Goal: Information Seeking & Learning: Learn about a topic

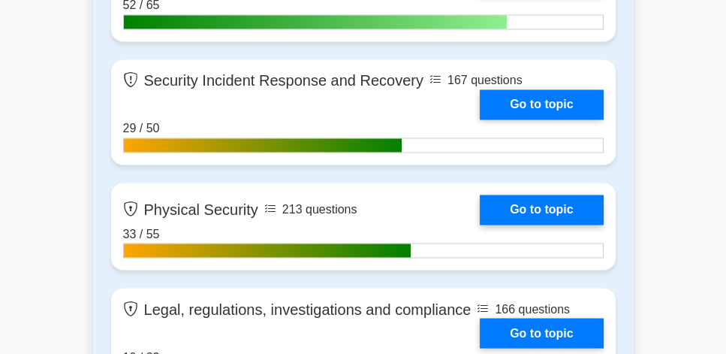
scroll to position [2446, 0]
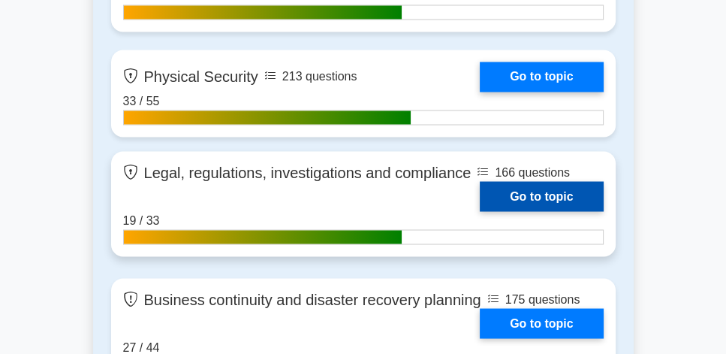
click at [559, 198] on link "Go to topic" at bounding box center [541, 196] width 123 height 30
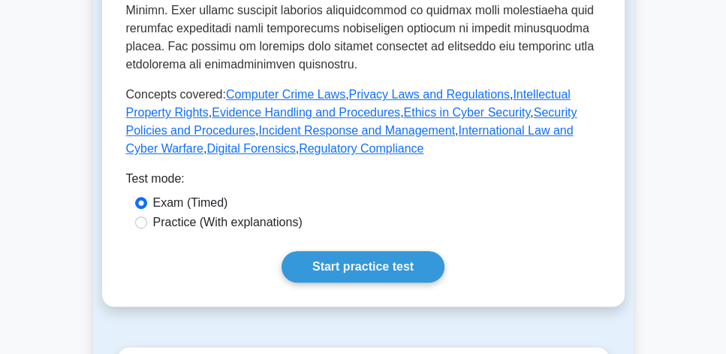
scroll to position [772, 0]
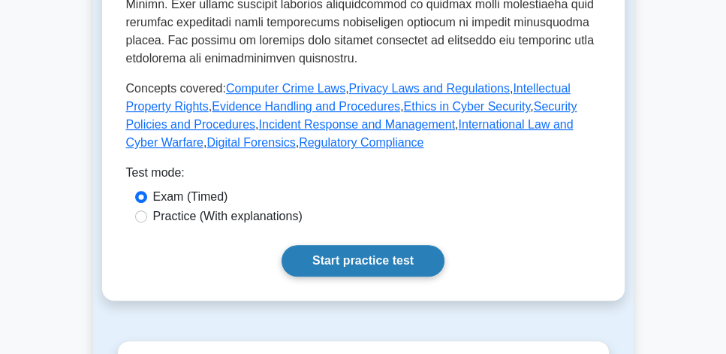
click at [367, 245] on link "Start practice test" at bounding box center [363, 261] width 163 height 32
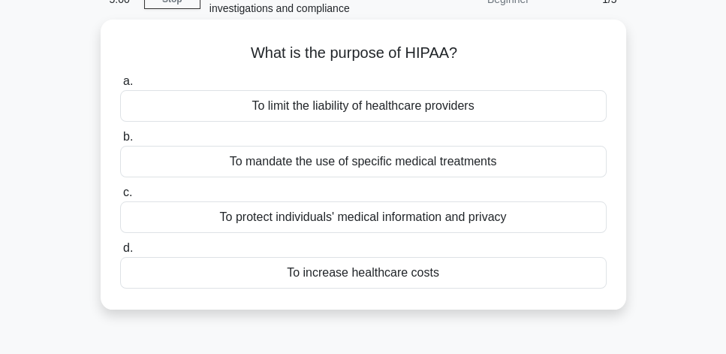
scroll to position [86, 0]
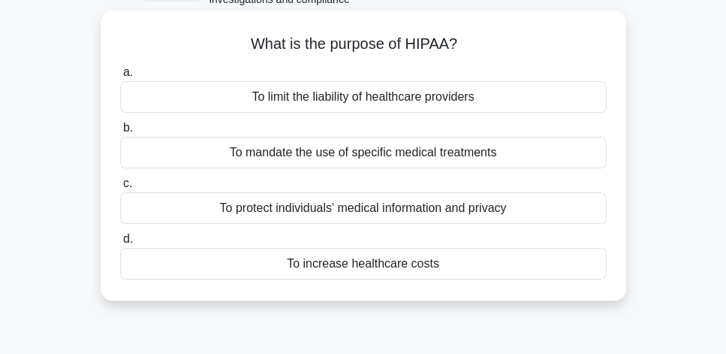
click at [439, 209] on div "To protect individuals' medical information and privacy" at bounding box center [363, 208] width 487 height 32
click at [120, 188] on input "c. To protect individuals' medical information and privacy" at bounding box center [120, 184] width 0 height 10
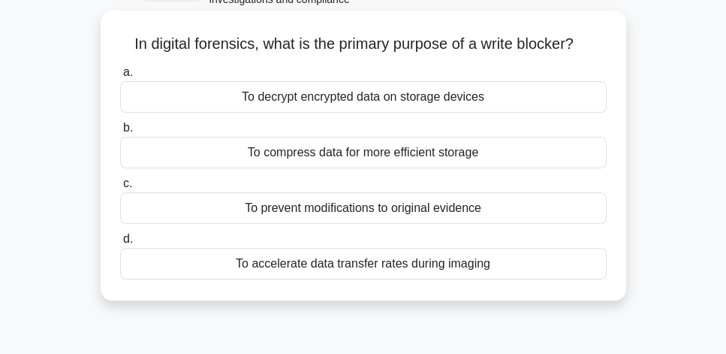
click at [487, 205] on div "To prevent modifications to original evidence" at bounding box center [363, 208] width 487 height 32
click at [120, 188] on input "c. To prevent modifications to original evidence" at bounding box center [120, 184] width 0 height 10
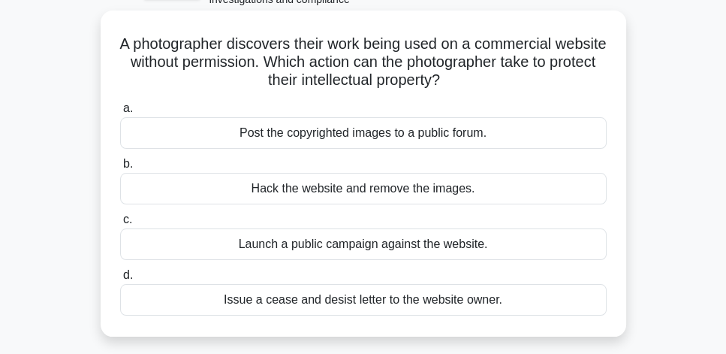
click at [427, 254] on div "Launch a public campaign against the website." at bounding box center [363, 244] width 487 height 32
click at [120, 225] on input "c. Launch a public campaign against the website." at bounding box center [120, 220] width 0 height 10
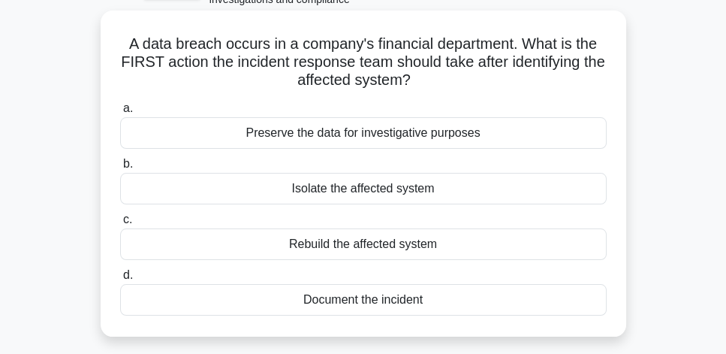
click at [433, 194] on div "Isolate the affected system" at bounding box center [363, 189] width 487 height 32
click at [120, 169] on input "b. Isolate the affected system" at bounding box center [120, 164] width 0 height 10
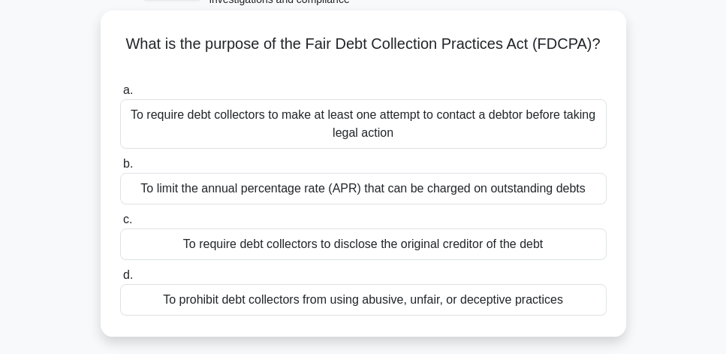
click at [494, 306] on div "To prohibit debt collectors from using abusive, unfair, or deceptive practices" at bounding box center [363, 300] width 487 height 32
click at [120, 280] on input "d. To prohibit debt collectors from using abusive, unfair, or deceptive practic…" at bounding box center [120, 275] width 0 height 10
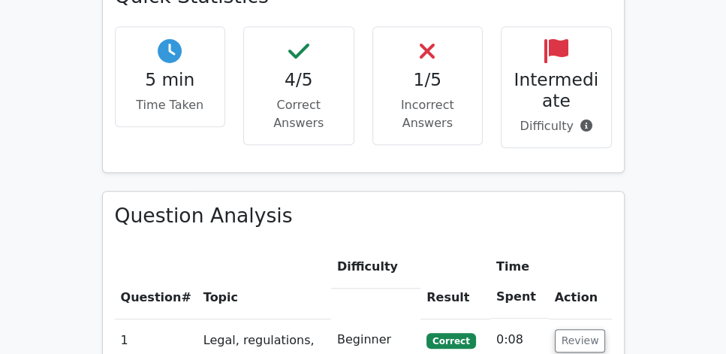
scroll to position [1072, 0]
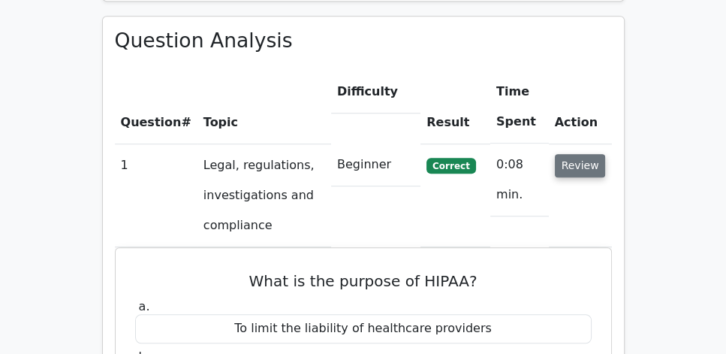
click at [578, 154] on button "Review" at bounding box center [580, 165] width 51 height 23
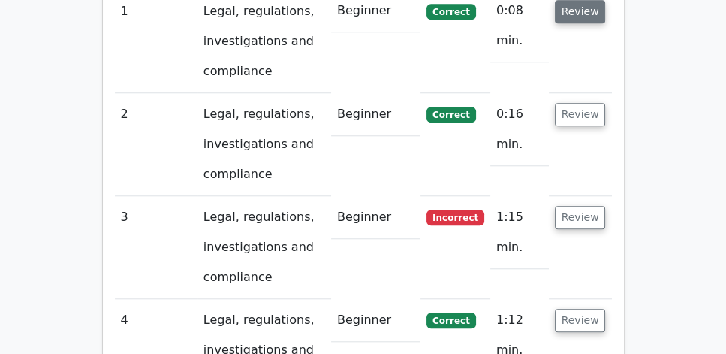
scroll to position [1244, 0]
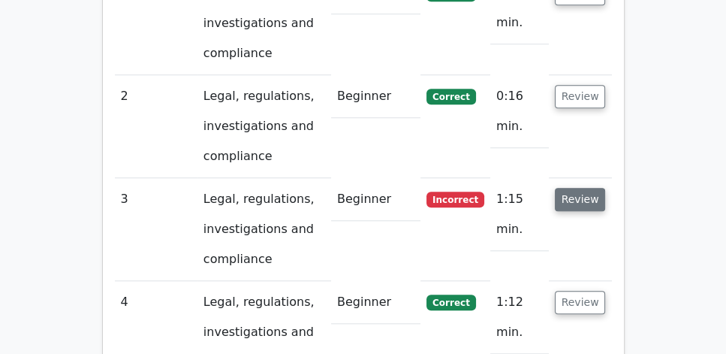
click at [577, 188] on button "Review" at bounding box center [580, 199] width 51 height 23
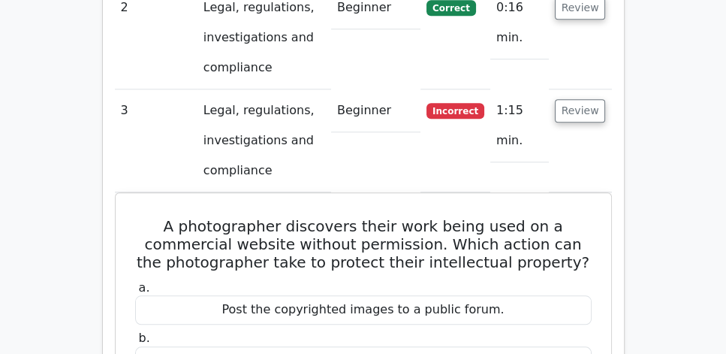
scroll to position [1330, 0]
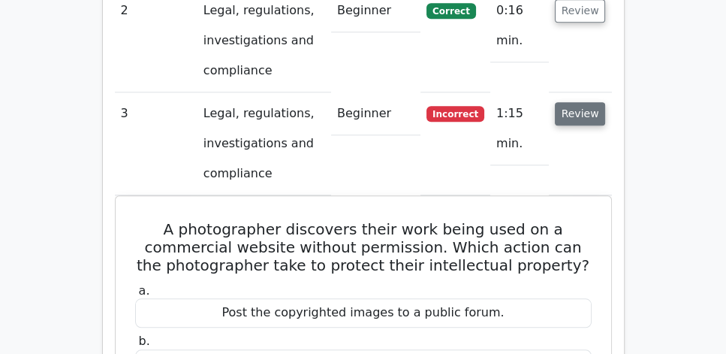
click at [586, 102] on button "Review" at bounding box center [580, 113] width 51 height 23
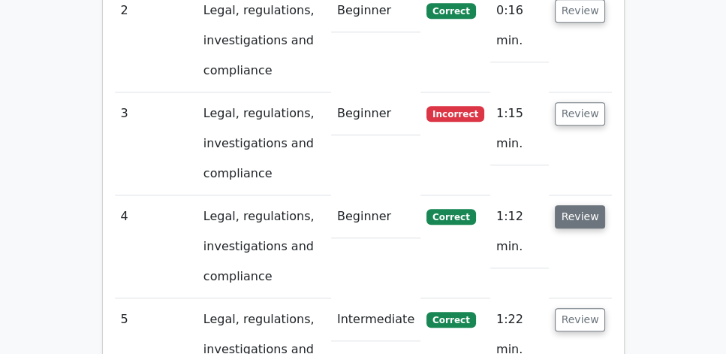
click at [583, 205] on button "Review" at bounding box center [580, 216] width 51 height 23
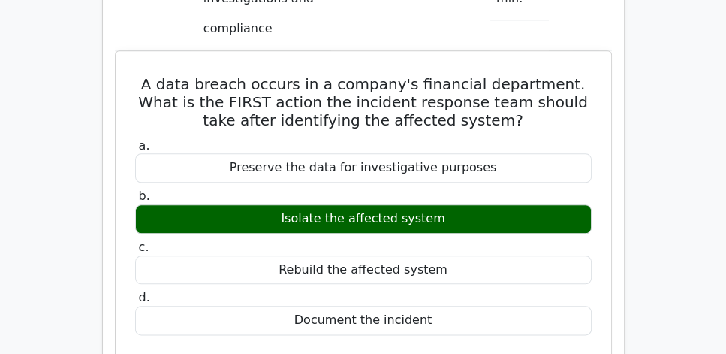
scroll to position [1545, 0]
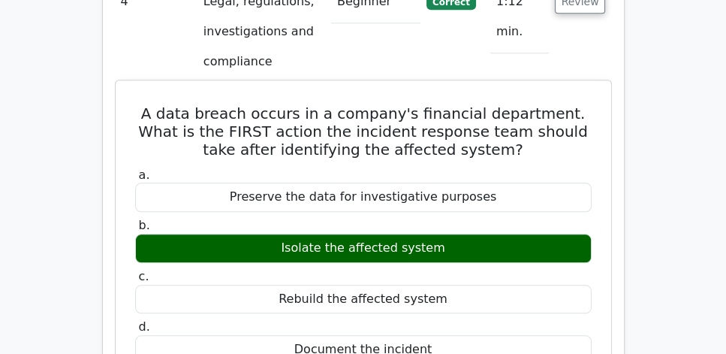
drag, startPoint x: 151, startPoint y: 76, endPoint x: 477, endPoint y: 308, distance: 400.1
copy div "A data breach occurs in a company's financial department. What is the FIRST act…"
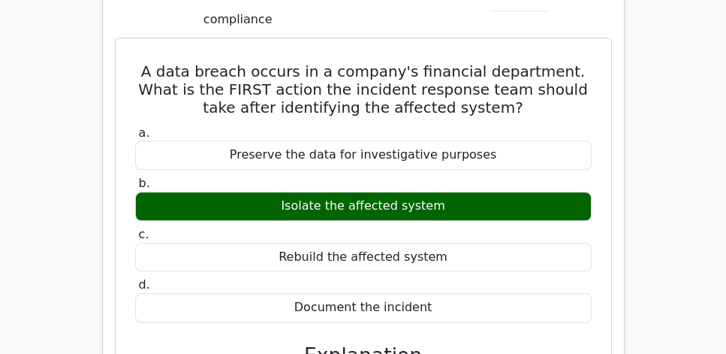
scroll to position [1588, 0]
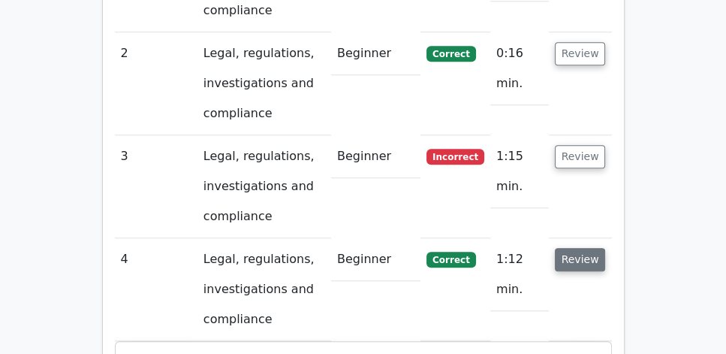
click at [583, 248] on button "Review" at bounding box center [580, 259] width 51 height 23
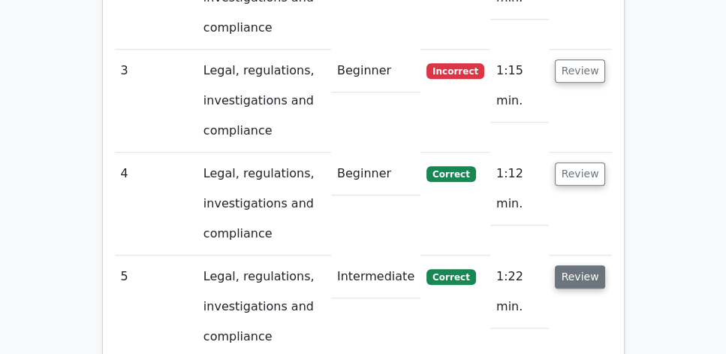
scroll to position [1373, 0]
click at [594, 265] on button "Review" at bounding box center [580, 276] width 51 height 23
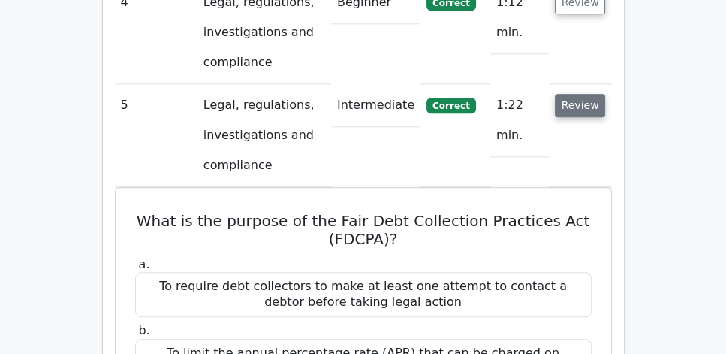
scroll to position [1545, 0]
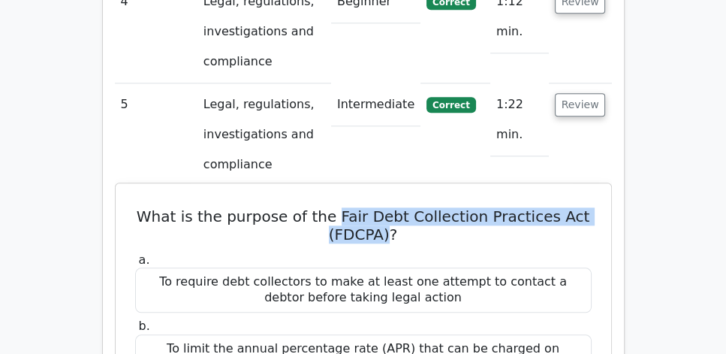
drag, startPoint x: 342, startPoint y: 172, endPoint x: 389, endPoint y: 201, distance: 54.6
click at [389, 207] on h5 "What is the purpose of the Fair Debt Collection Practices Act (FDCPA)?" at bounding box center [364, 225] width 460 height 36
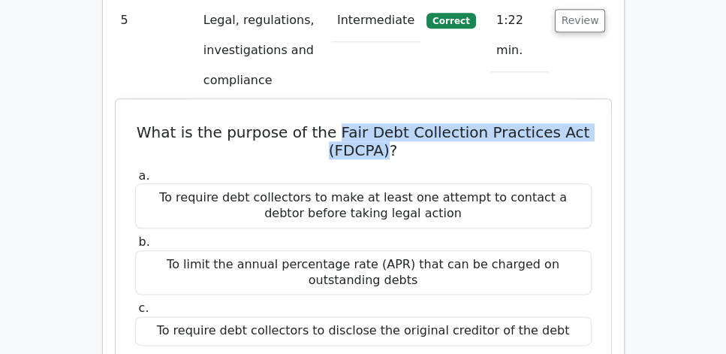
scroll to position [1630, 0]
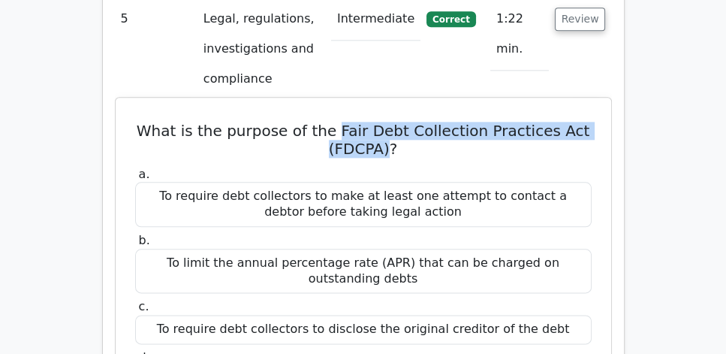
drag, startPoint x: 135, startPoint y: 84, endPoint x: 578, endPoint y: 339, distance: 511.4
click at [578, 339] on div "What is the purpose of the Fair Debt Collection Practices Act (FDCPA)? a. To re…" at bounding box center [364, 344] width 484 height 481
copy div "What is the purpose of the Fair Debt Collection Practices Act (FDCPA)? a. To re…"
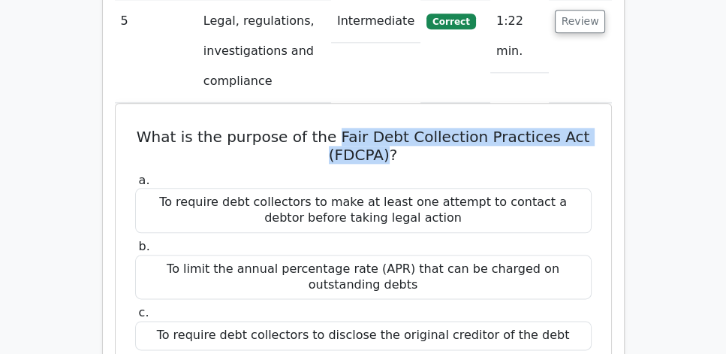
scroll to position [1673, 0]
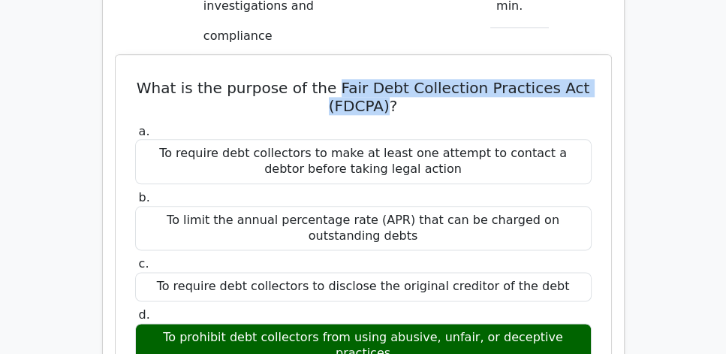
click at [192, 79] on h5 "What is the purpose of the Fair Debt Collection Practices Act (FDCPA)?" at bounding box center [364, 97] width 460 height 36
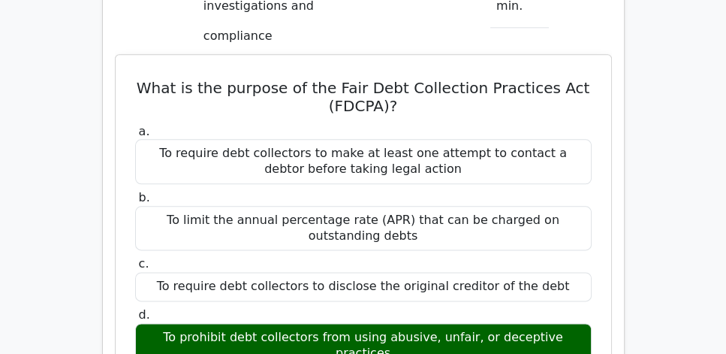
drag, startPoint x: 137, startPoint y: 40, endPoint x: 585, endPoint y: 306, distance: 520.6
click at [585, 306] on div "What is the purpose of the Fair Debt Collection Practices Act (FDCPA)? a. To re…" at bounding box center [364, 301] width 484 height 481
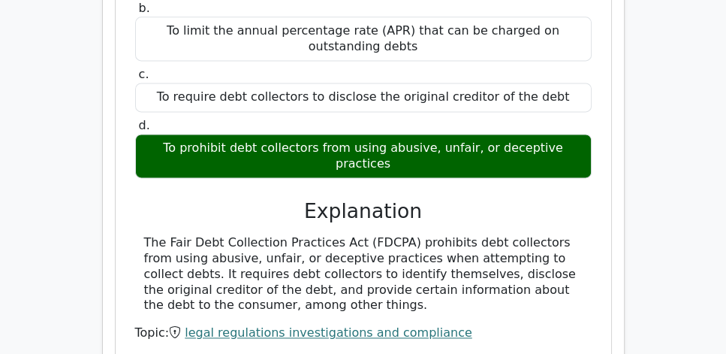
scroll to position [1888, 0]
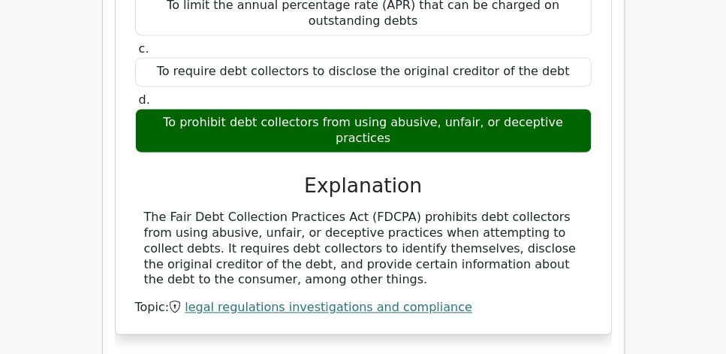
click at [390, 224] on div "The Fair Debt Collection Practices Act (FDCPA) prohibits debt collectors from u…" at bounding box center [363, 249] width 439 height 78
copy div "What is the purpose of the Fair Debt Collection Practices Act (FDCPA)? a. To re…"
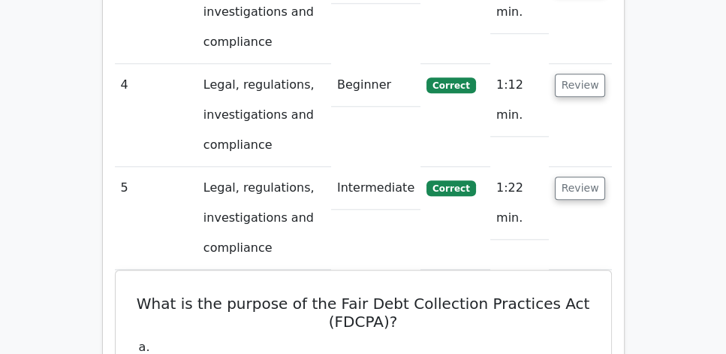
scroll to position [1458, 0]
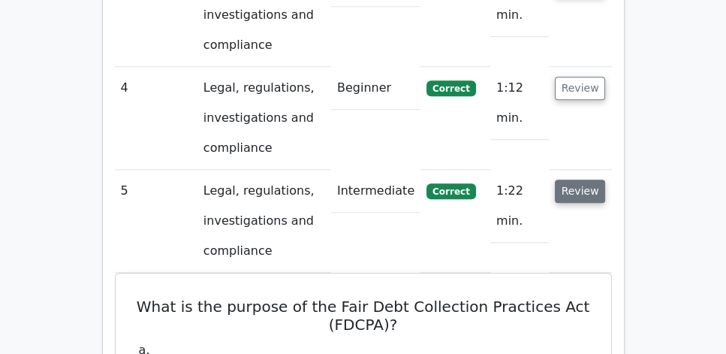
click at [573, 179] on button "Review" at bounding box center [580, 190] width 51 height 23
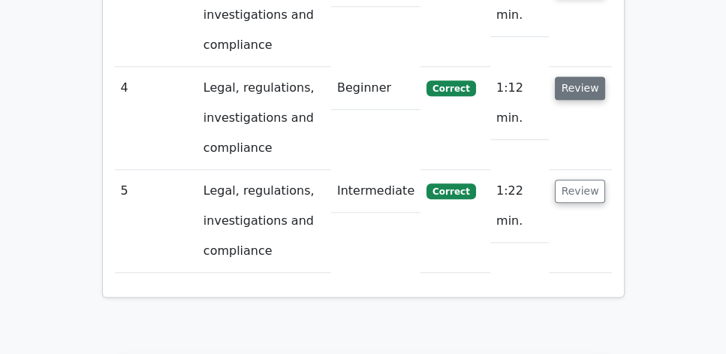
click at [586, 77] on button "Review" at bounding box center [580, 88] width 51 height 23
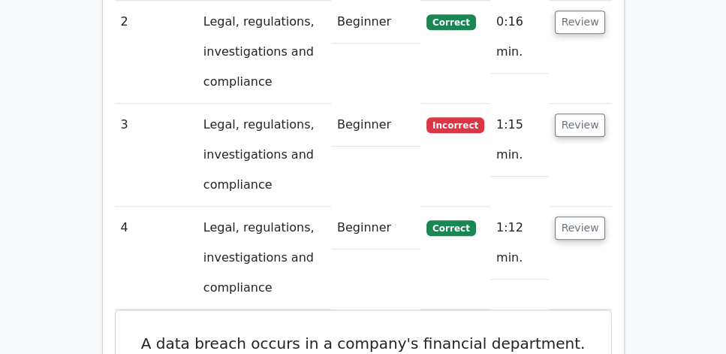
scroll to position [1287, 0]
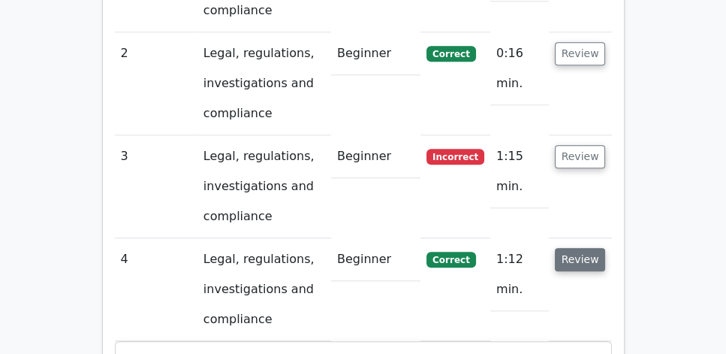
click at [578, 248] on button "Review" at bounding box center [580, 259] width 51 height 23
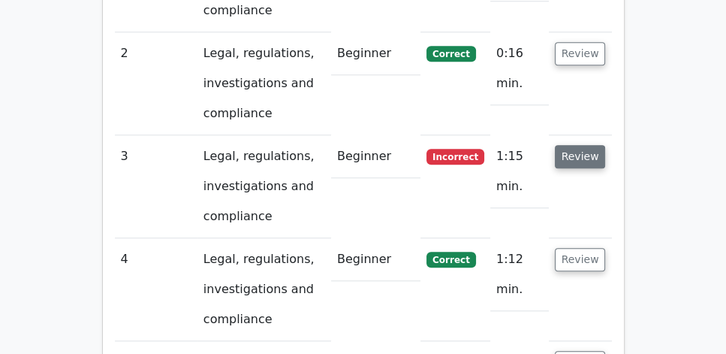
click at [581, 145] on button "Review" at bounding box center [580, 156] width 51 height 23
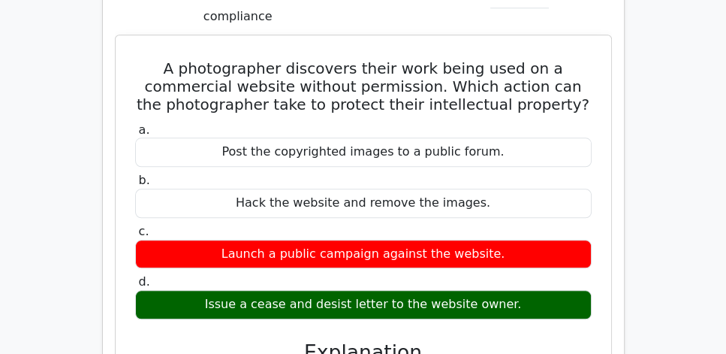
scroll to position [1458, 0]
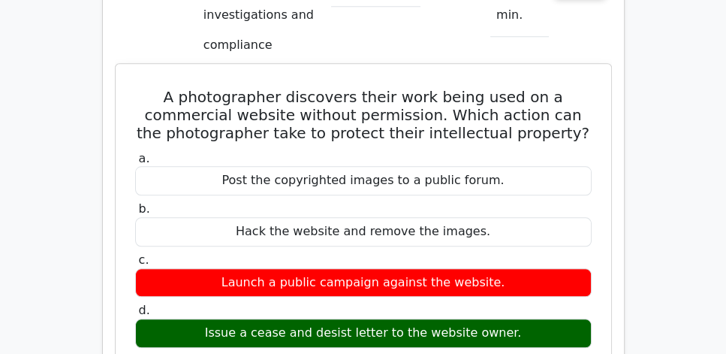
drag, startPoint x: 150, startPoint y: 48, endPoint x: 572, endPoint y: 295, distance: 489.0
click at [572, 295] on div "A photographer discovers their work being used on a commercial website without …" at bounding box center [364, 348] width 484 height 557
copy div "A photographer discovers their work being used on a commercial website without …"
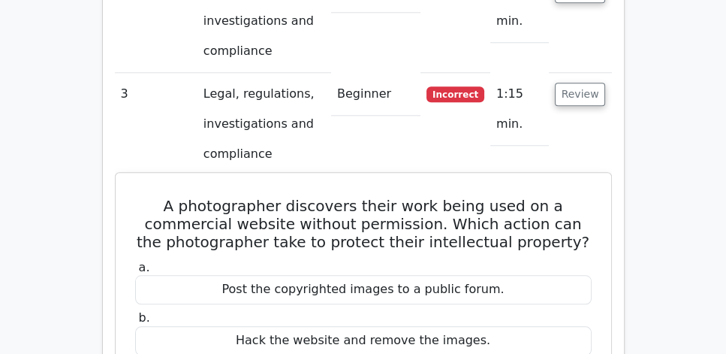
scroll to position [1330, 0]
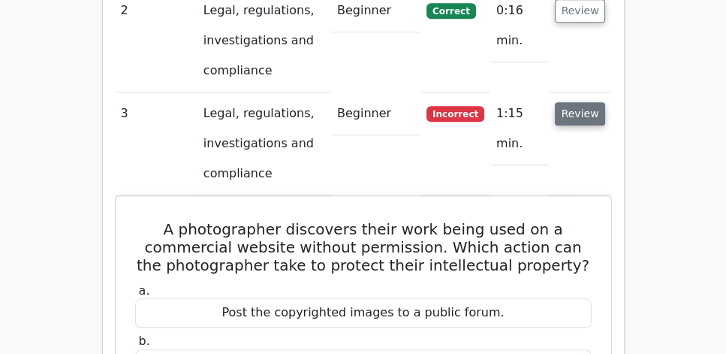
click at [583, 102] on button "Review" at bounding box center [580, 113] width 51 height 23
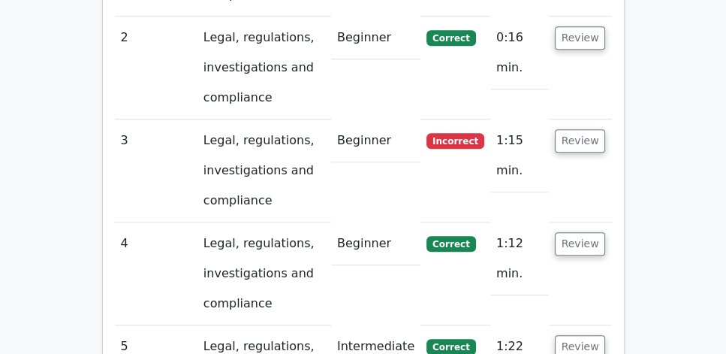
scroll to position [1202, 0]
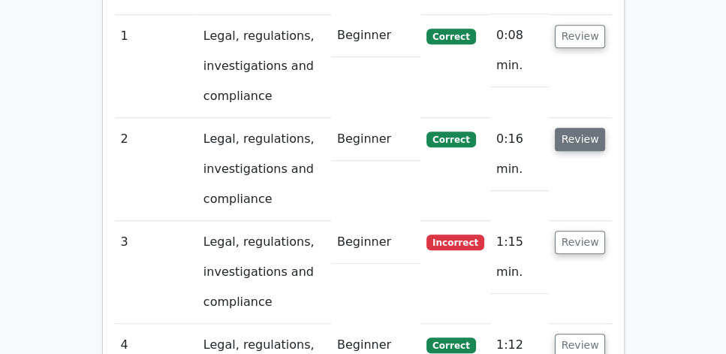
click at [577, 128] on button "Review" at bounding box center [580, 139] width 51 height 23
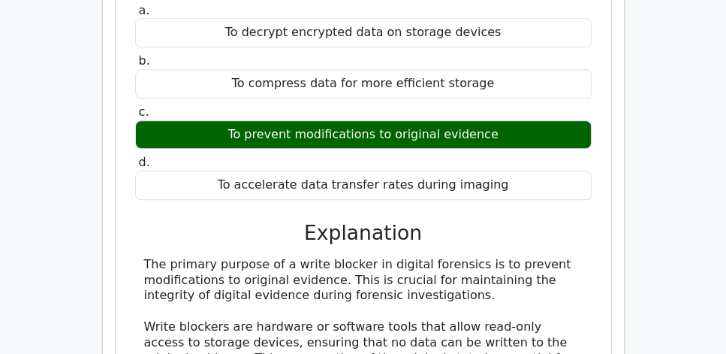
scroll to position [1630, 0]
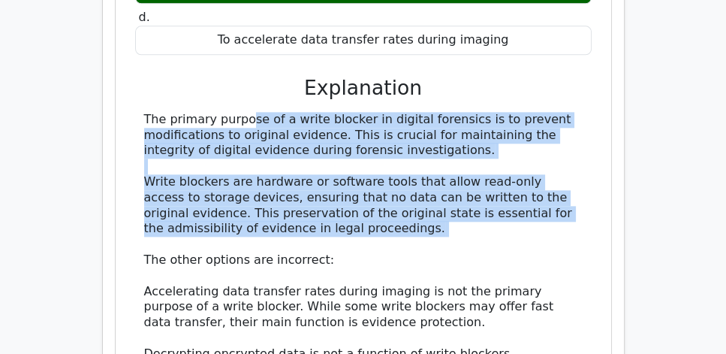
drag, startPoint x: 140, startPoint y: 74, endPoint x: 421, endPoint y: 198, distance: 307.7
click at [421, 198] on div "The primary purpose of a write blocker in digital forensics is to prevent modif…" at bounding box center [363, 284] width 457 height 344
copy div "The primary purpose of a write blocker in digital forensics is to prevent modif…"
